Goal: Task Accomplishment & Management: Complete application form

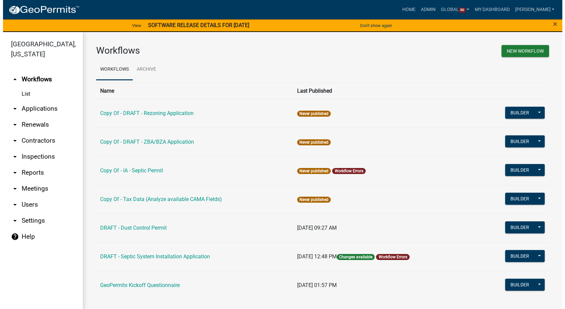
scroll to position [1, 0]
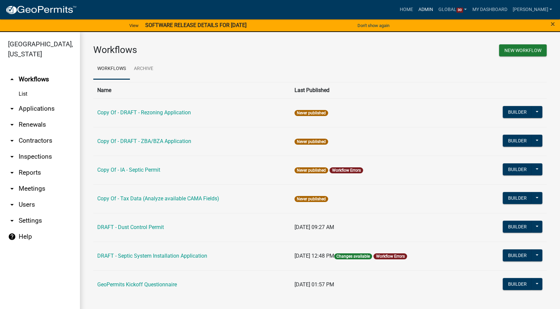
click at [429, 9] on link "Admin" at bounding box center [425, 9] width 20 height 13
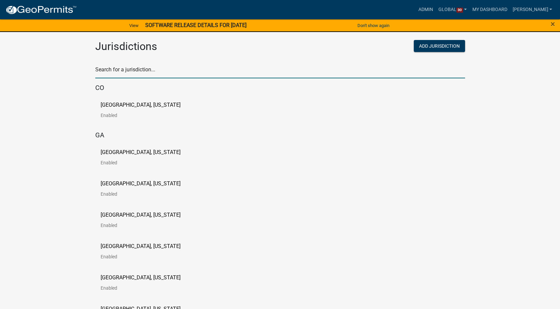
click at [137, 73] on input "text" at bounding box center [280, 72] width 370 height 14
type input "[PERSON_NAME]"
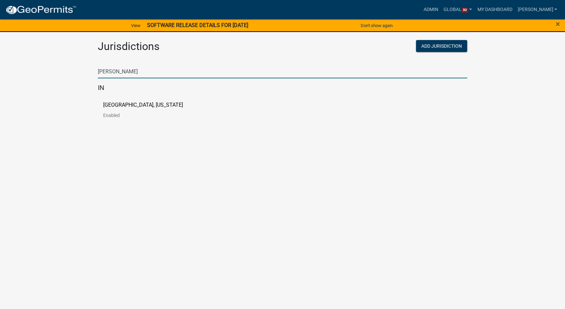
click at [133, 103] on p "[GEOGRAPHIC_DATA], [US_STATE]" at bounding box center [143, 104] width 80 height 5
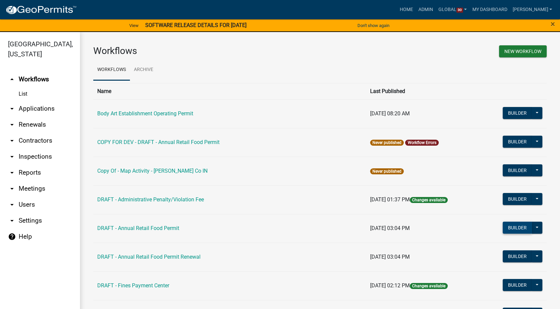
click at [512, 228] on button "Builder" at bounding box center [516, 227] width 29 height 12
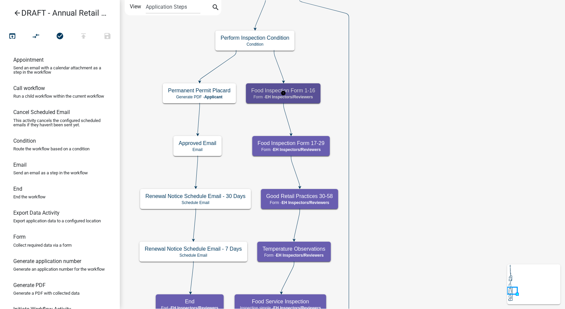
click at [292, 91] on h5 "Food Inspection Form 1-16" at bounding box center [283, 90] width 64 height 6
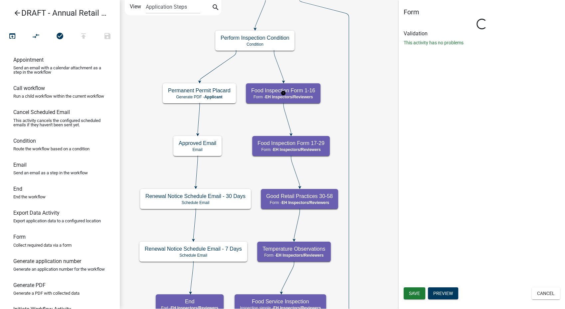
select select "C31B5D90-9A1B-409C-8A96-CB1DC1AB168B"
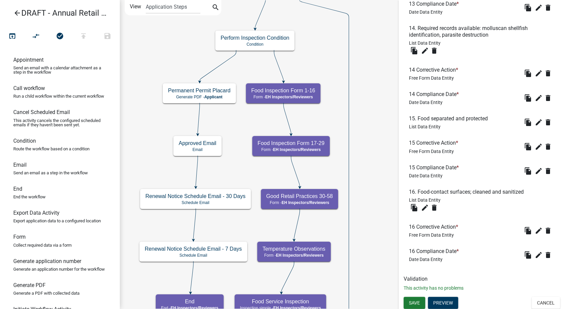
scroll to position [1325, 0]
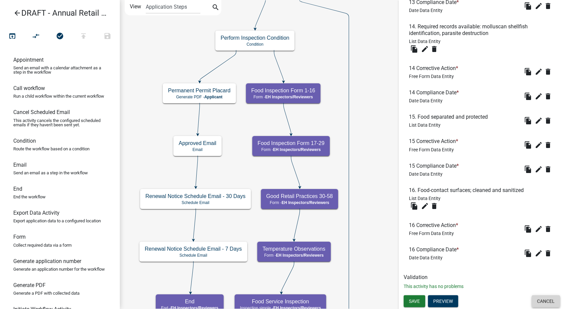
click at [549, 303] on button "Cancel" at bounding box center [546, 301] width 28 height 12
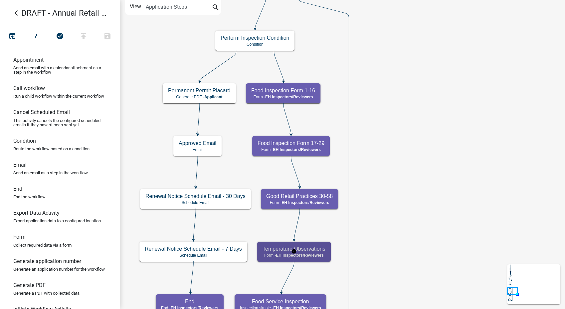
click at [308, 249] on h5 "Temperature Observations" at bounding box center [294, 248] width 63 height 6
select select "C31B5D90-9A1B-409C-8A96-CB1DC1AB168B"
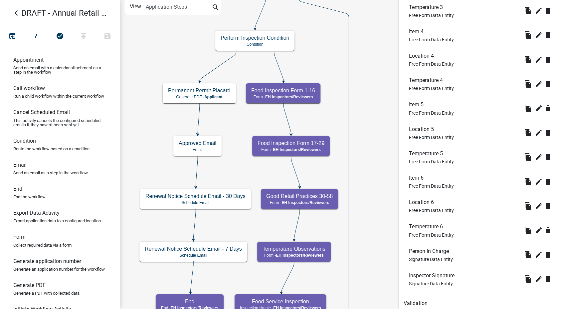
scroll to position [419, 0]
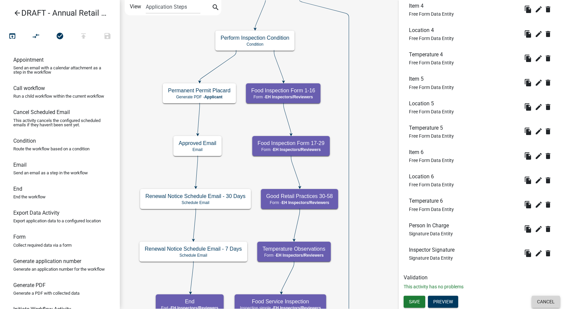
click at [532, 300] on button "Cancel" at bounding box center [546, 301] width 28 height 12
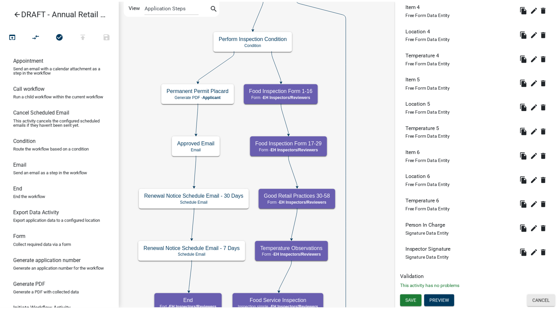
scroll to position [0, 0]
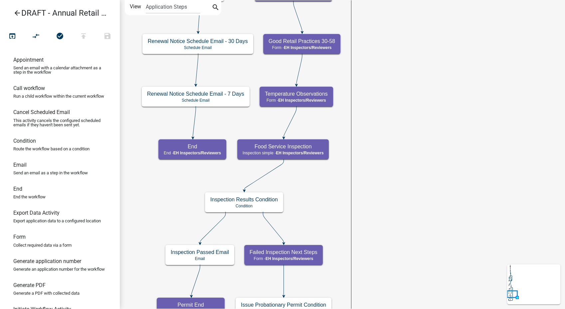
click at [19, 13] on icon "arrow_back" at bounding box center [17, 13] width 8 height 9
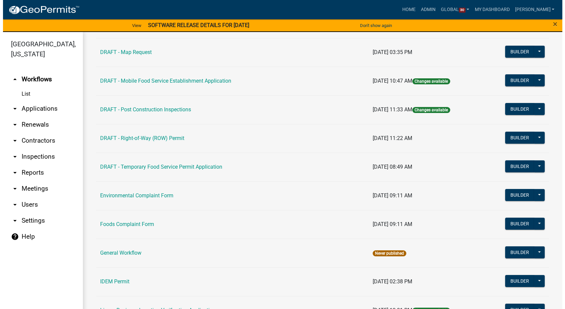
scroll to position [296, 0]
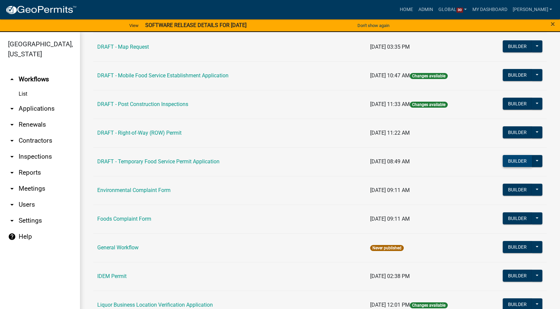
click at [513, 155] on button "Builder" at bounding box center [516, 161] width 29 height 12
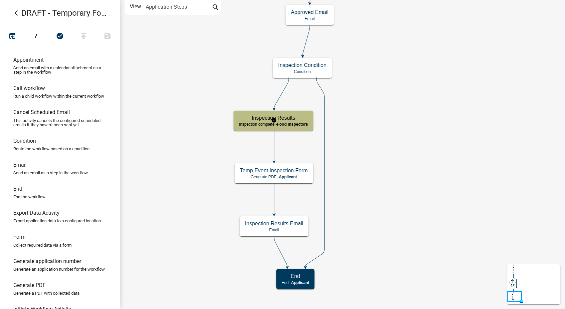
click at [299, 124] on span "Food Inspectors" at bounding box center [292, 124] width 31 height 5
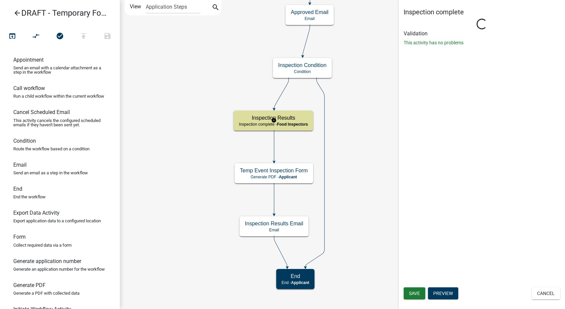
select select "89E15B0C-1F42-414A-8270-DBDA76FCD996"
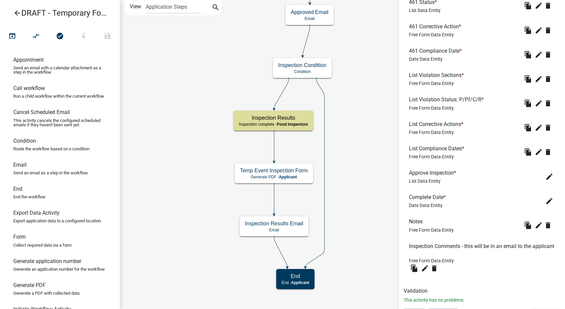
scroll to position [1576, 0]
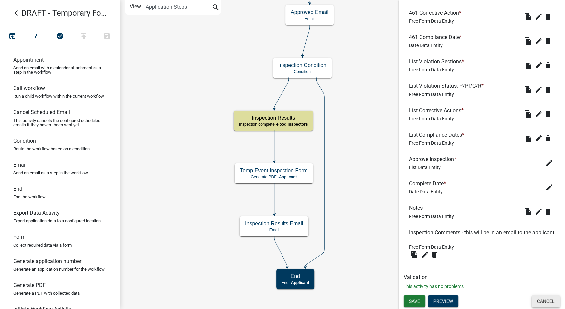
click at [543, 302] on button "Cancel" at bounding box center [546, 301] width 28 height 12
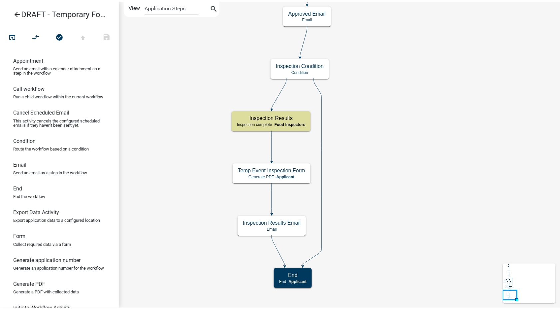
scroll to position [0, 0]
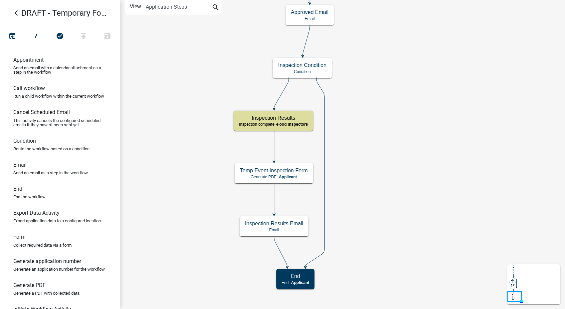
click at [14, 16] on icon "arrow_back" at bounding box center [17, 13] width 8 height 9
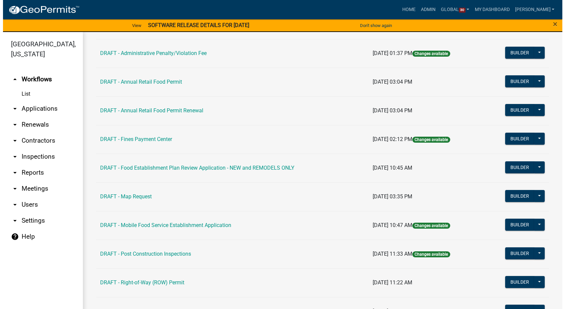
scroll to position [148, 0]
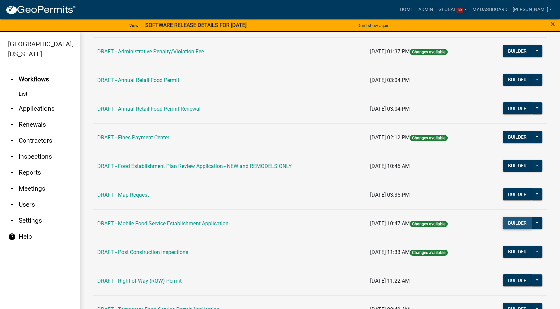
click at [516, 222] on button "Builder" at bounding box center [516, 223] width 29 height 12
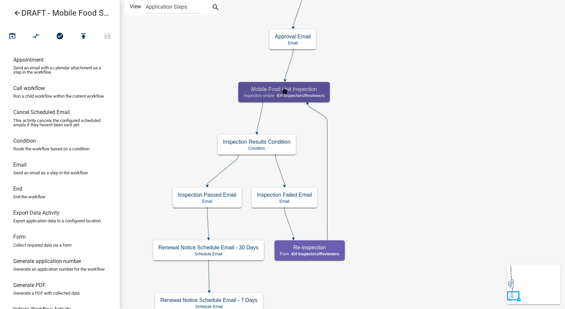
click at [308, 89] on h5 "Mobile Food Unit Inspection" at bounding box center [284, 89] width 81 height 6
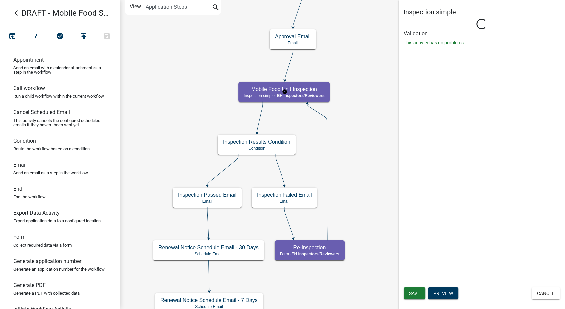
select select "C31B5D90-9A1B-409C-8A96-CB1DC1AB168B"
select select "0d1c3874-bf9f-4b40-9644-e9ba3a442c25"
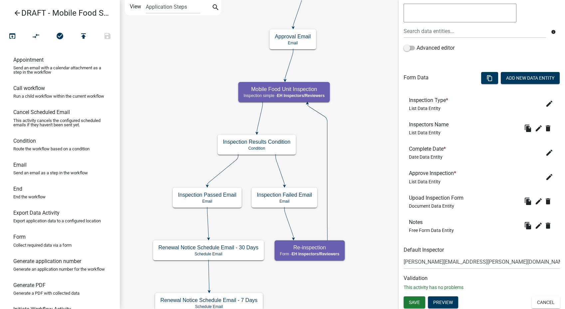
scroll to position [147, 0]
click at [537, 305] on button "Cancel" at bounding box center [546, 301] width 28 height 12
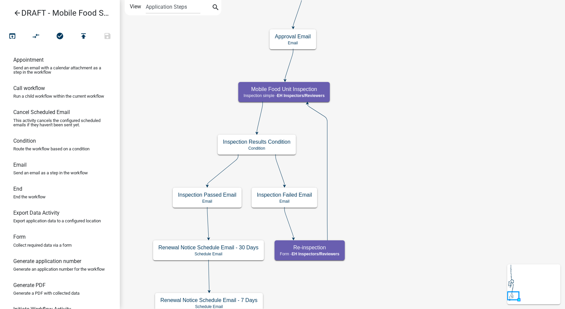
scroll to position [0, 0]
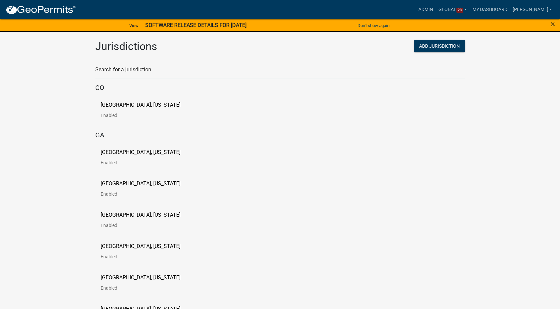
click at [118, 71] on input "text" at bounding box center [280, 72] width 370 height 14
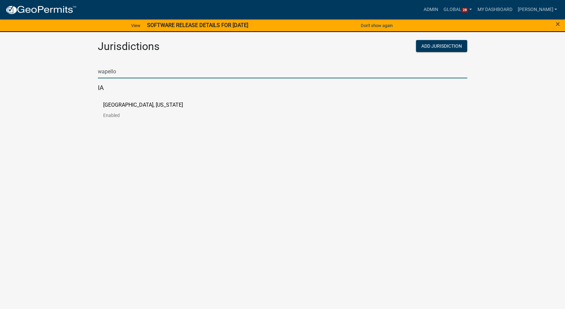
type input "wapello"
click at [109, 103] on p "[GEOGRAPHIC_DATA], [US_STATE]" at bounding box center [143, 104] width 80 height 5
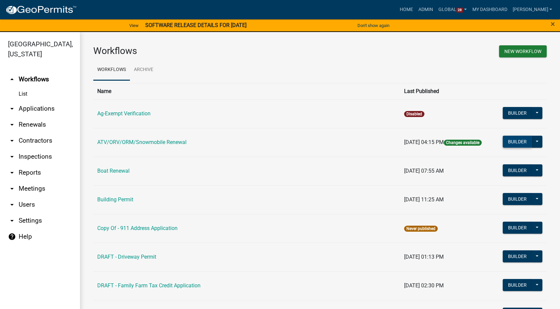
click at [508, 142] on button "Builder" at bounding box center [516, 141] width 29 height 12
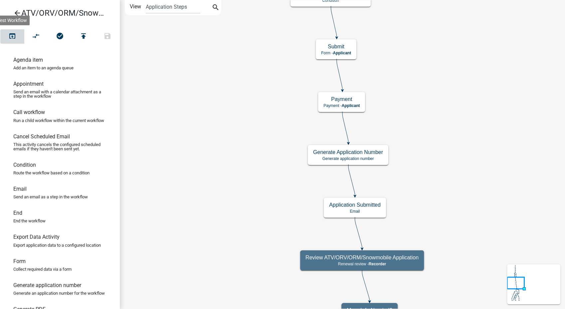
click at [10, 32] on icon "open_in_browser" at bounding box center [12, 36] width 8 height 9
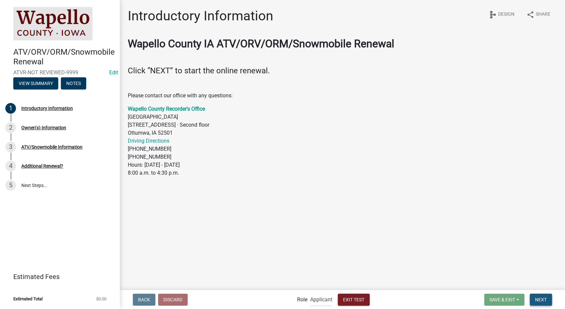
click at [540, 303] on button "Next" at bounding box center [541, 299] width 22 height 12
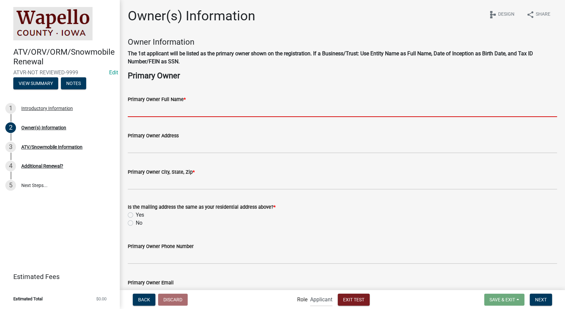
click at [164, 110] on input "Primary Owner Full Name *" at bounding box center [342, 110] width 429 height 14
type input "Stacia Franklin"
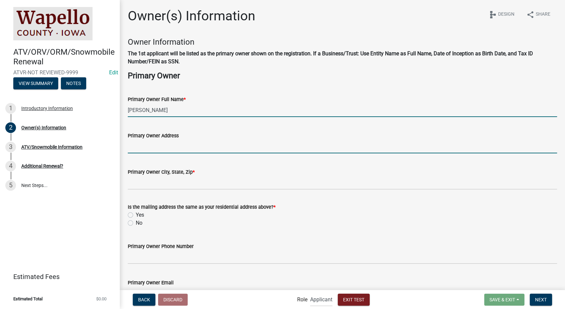
type input "2212 Southern Hills Dr"
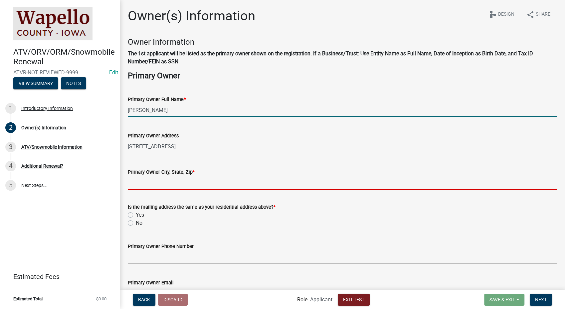
type input "2212 Southern Hills Dr, Borden, IN 47106"
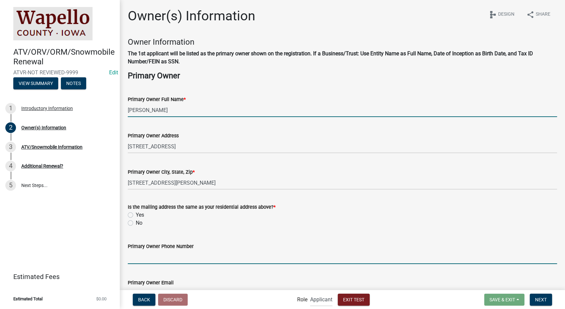
type input "8127861368"
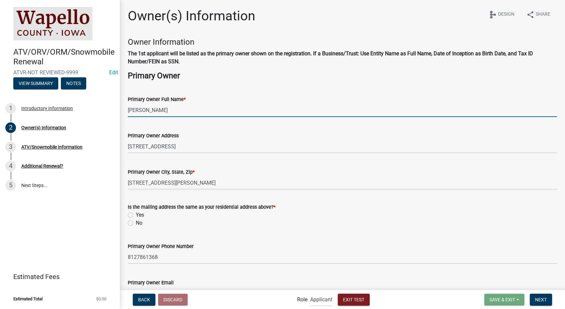
type input "SFranklin@schneidergis.com"
type input "03/06/1974"
type input "IN"
type input "5555555505"
select select "10"
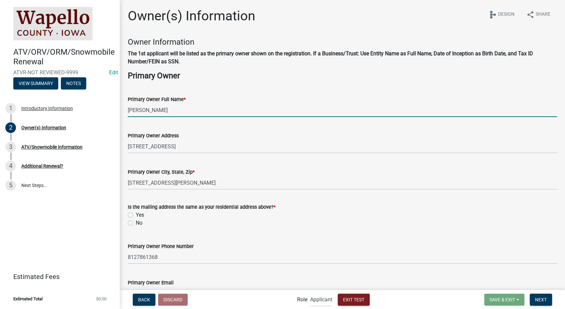
select select "2025"
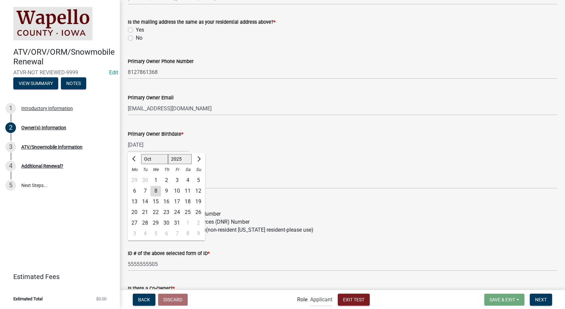
click at [136, 30] on label "Yes" at bounding box center [140, 30] width 8 height 8
click at [136, 30] on input "Yes" at bounding box center [138, 28] width 4 height 4
radio input "true"
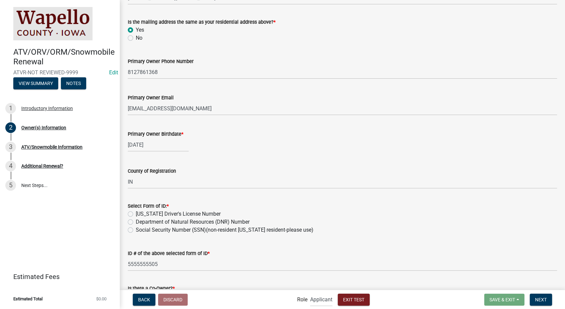
click at [136, 212] on label "Iowa Driver's License Number" at bounding box center [178, 214] width 85 height 8
click at [136, 212] on input "Iowa Driver's License Number" at bounding box center [138, 212] width 4 height 4
radio input "true"
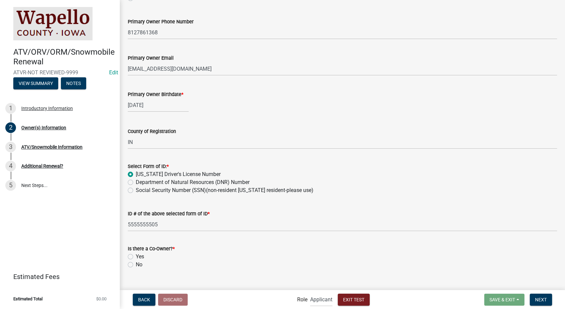
scroll to position [236, 0]
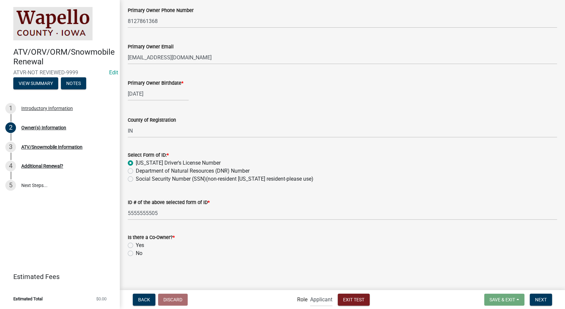
click at [136, 254] on label "No" at bounding box center [139, 253] width 7 height 8
click at [136, 253] on input "No" at bounding box center [138, 251] width 4 height 4
radio input "true"
click at [533, 299] on button "Next" at bounding box center [541, 299] width 22 height 12
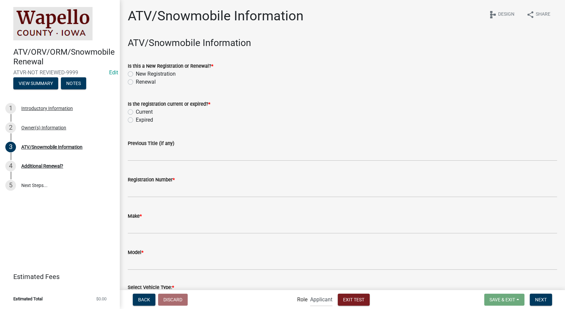
click at [136, 83] on label "Renewal" at bounding box center [146, 82] width 20 height 8
click at [136, 82] on input "Renewal" at bounding box center [138, 80] width 4 height 4
radio input "true"
click at [136, 120] on label "Expired" at bounding box center [144, 120] width 17 height 8
click at [136, 120] on input "Expired" at bounding box center [138, 118] width 4 height 4
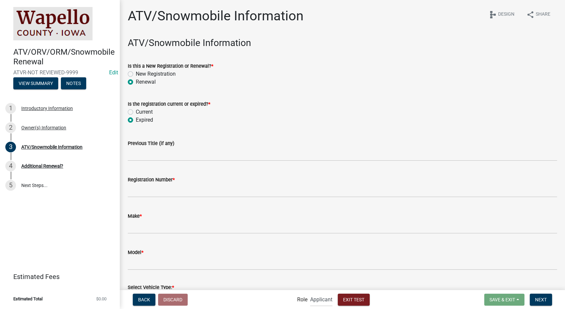
radio input "true"
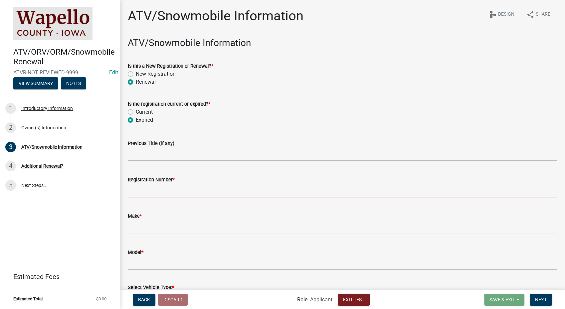
click at [141, 188] on input "Registration Number *" at bounding box center [342, 190] width 429 height 14
click at [159, 190] on input "Registration Number *" at bounding box center [342, 190] width 429 height 14
type input "WAIA-2023-452"
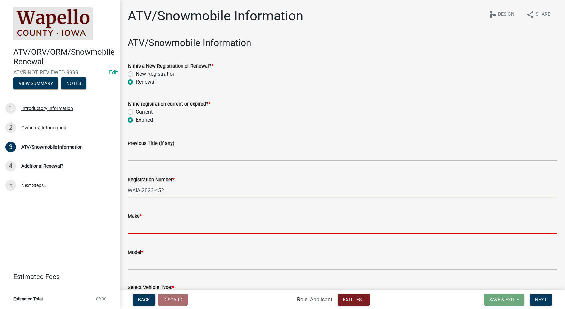
type input "vizio"
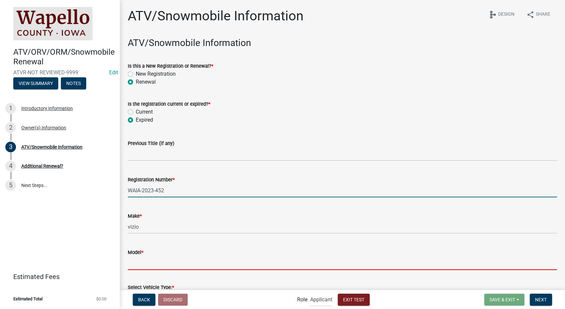
type input "yeet"
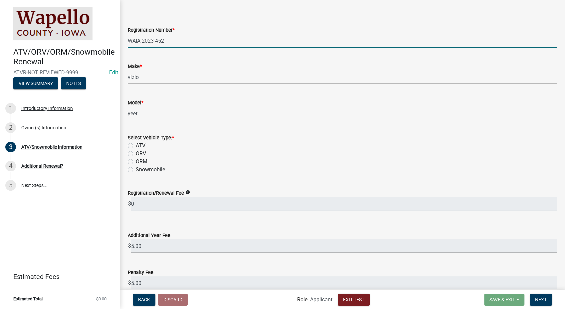
scroll to position [182, 0]
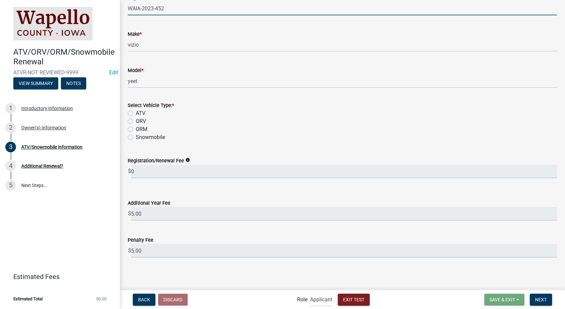
click at [136, 113] on label "ATV" at bounding box center [141, 113] width 10 height 8
click at [136, 113] on input "ATV" at bounding box center [138, 111] width 4 height 4
radio input "true"
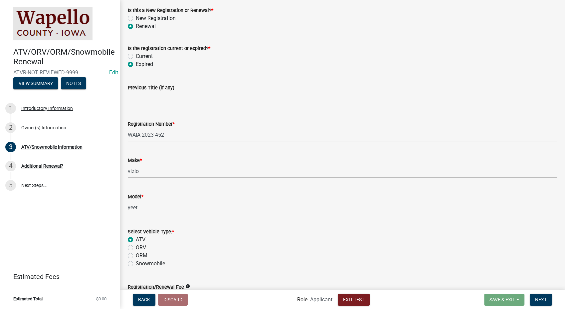
scroll to position [34, 0]
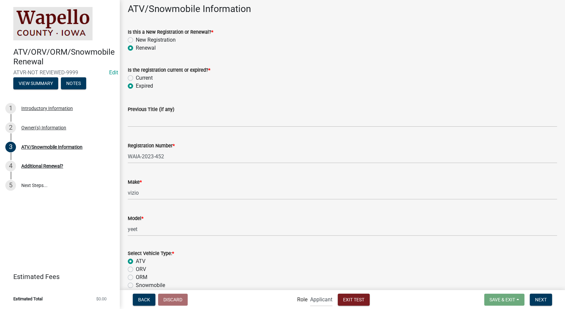
click at [136, 78] on label "Current" at bounding box center [144, 78] width 17 height 8
click at [136, 78] on input "Current" at bounding box center [138, 76] width 4 height 4
radio input "true"
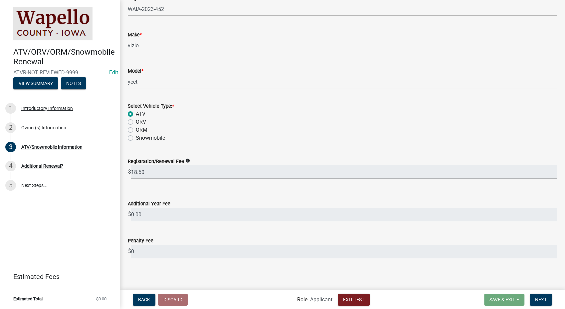
scroll to position [182, 0]
click at [362, 298] on span "Exit Test" at bounding box center [353, 298] width 21 height 5
